Goal: Task Accomplishment & Management: Manage account settings

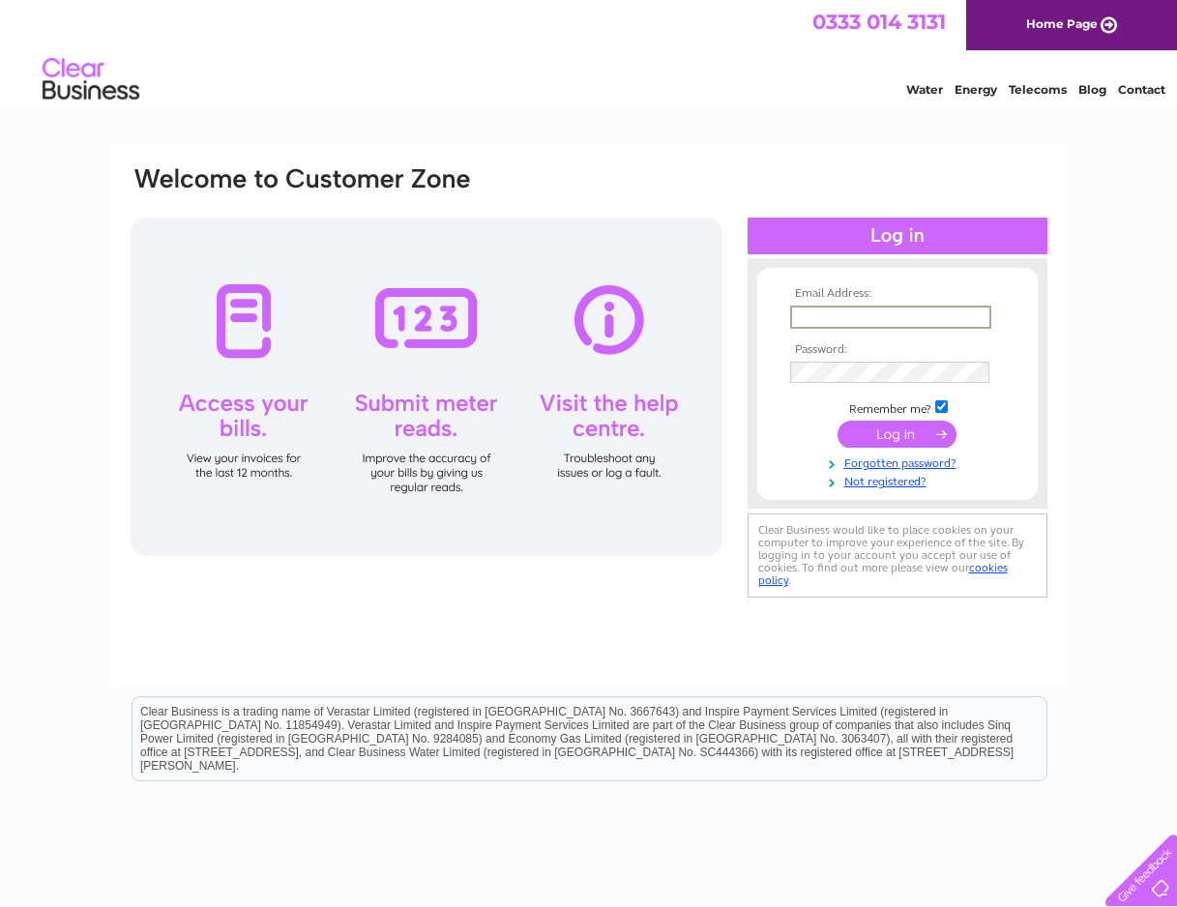
click at [881, 312] on input "text" at bounding box center [890, 317] width 201 height 23
type input "gbfabrications@outlook.com"
click at [588, 377] on div "Email Address: gbfabrications@outlook.com Password:" at bounding box center [589, 383] width 921 height 438
click at [840, 325] on input "gbfabrications@outlook.com" at bounding box center [890, 317] width 201 height 23
click at [842, 318] on input "gbfabrications@outlook.com" at bounding box center [890, 317] width 201 height 23
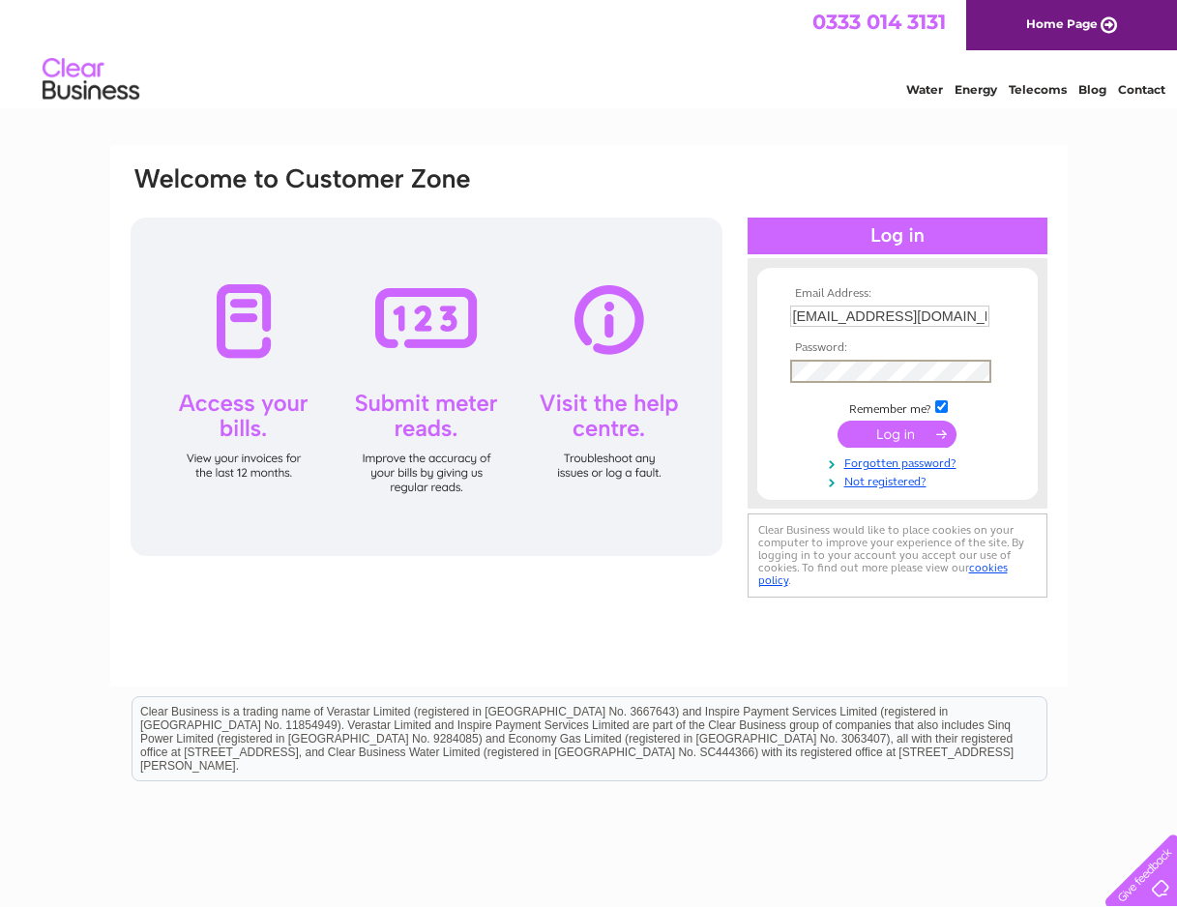
click at [847, 442] on input "submit" at bounding box center [897, 434] width 119 height 27
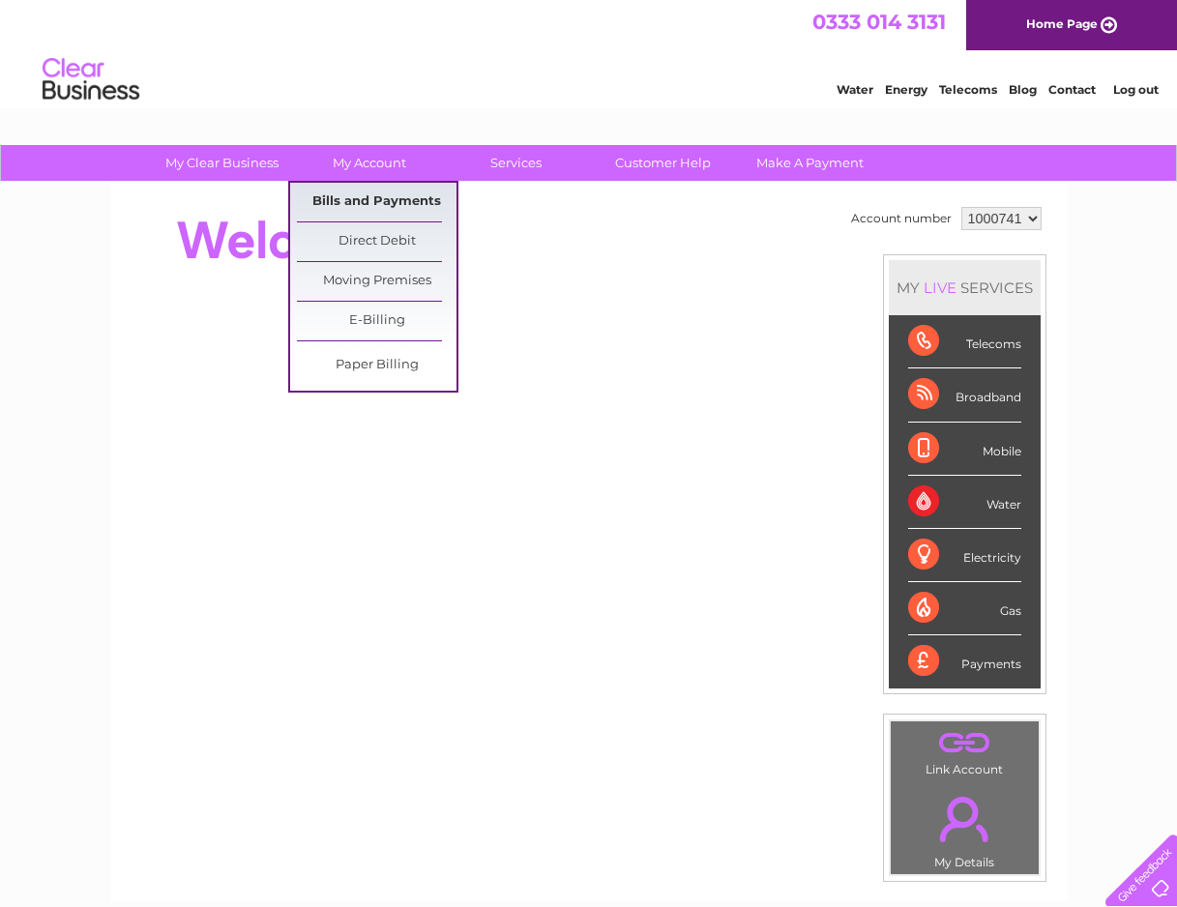
click at [359, 202] on link "Bills and Payments" at bounding box center [377, 202] width 160 height 39
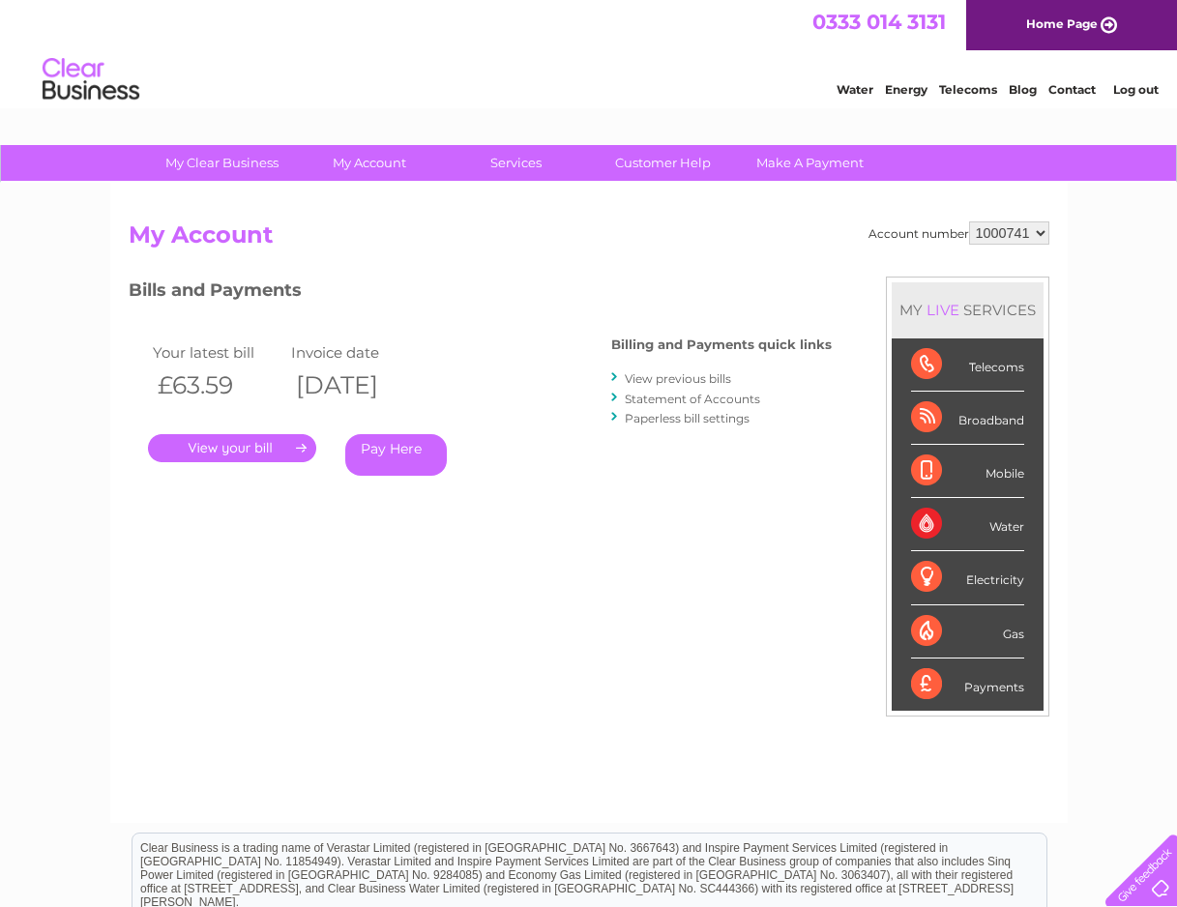
click at [193, 448] on link "." at bounding box center [232, 448] width 168 height 28
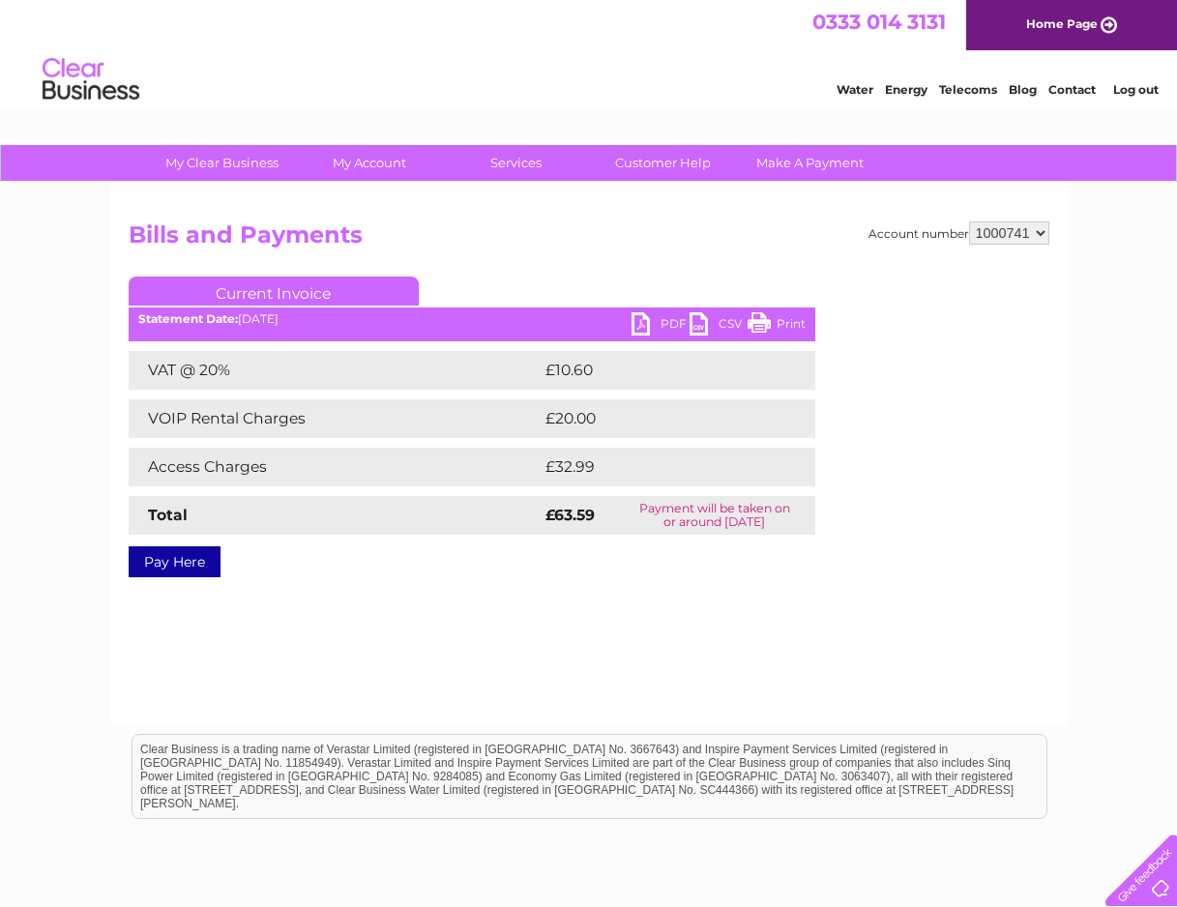
click at [680, 318] on link "PDF" at bounding box center [661, 326] width 58 height 28
